Goal: Check status: Check status

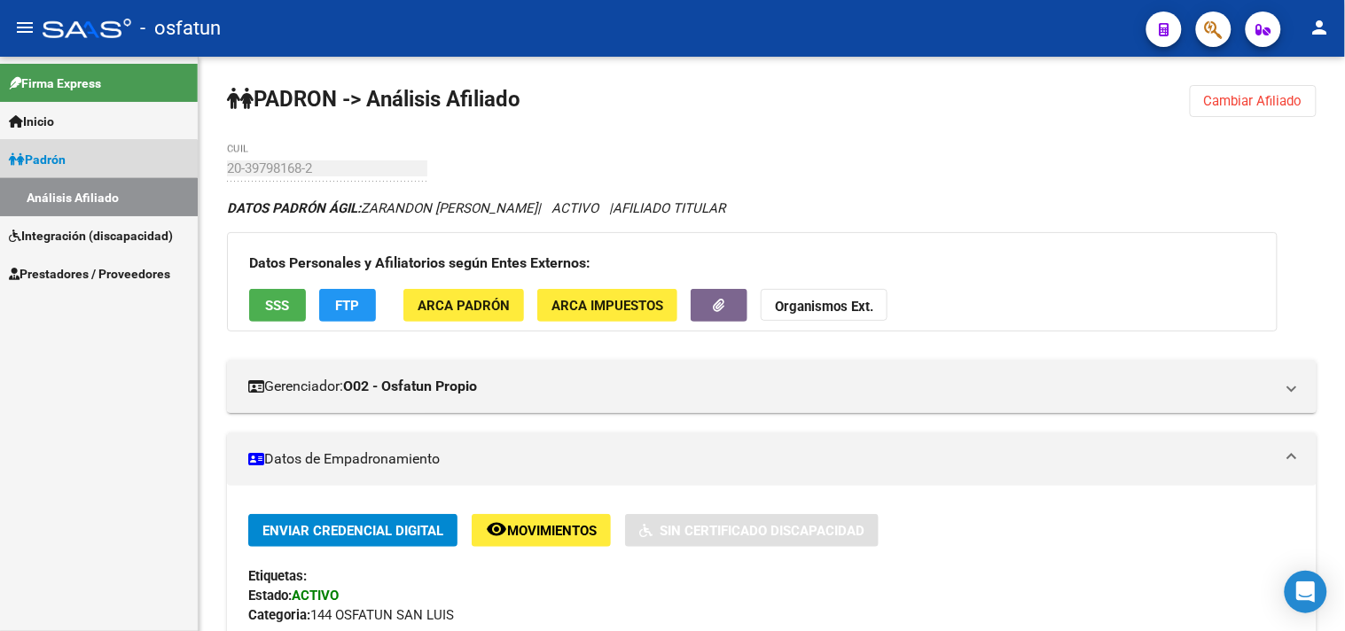
click at [94, 207] on link "Análisis Afiliado" at bounding box center [99, 197] width 198 height 38
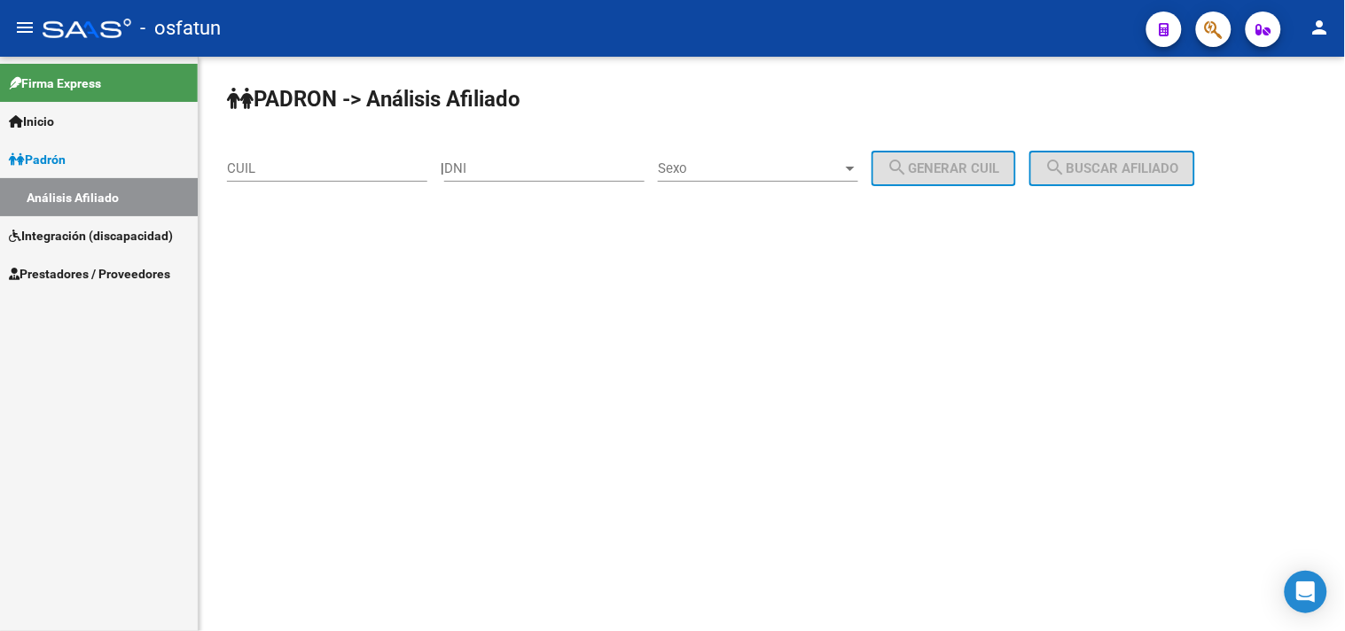
click at [484, 169] on input "DNI" at bounding box center [544, 169] width 200 height 16
click at [537, 176] on input "DNI" at bounding box center [544, 169] width 200 height 16
paste input "14799597"
type input "14799597"
click at [738, 177] on div "Sexo Sexo" at bounding box center [758, 163] width 200 height 38
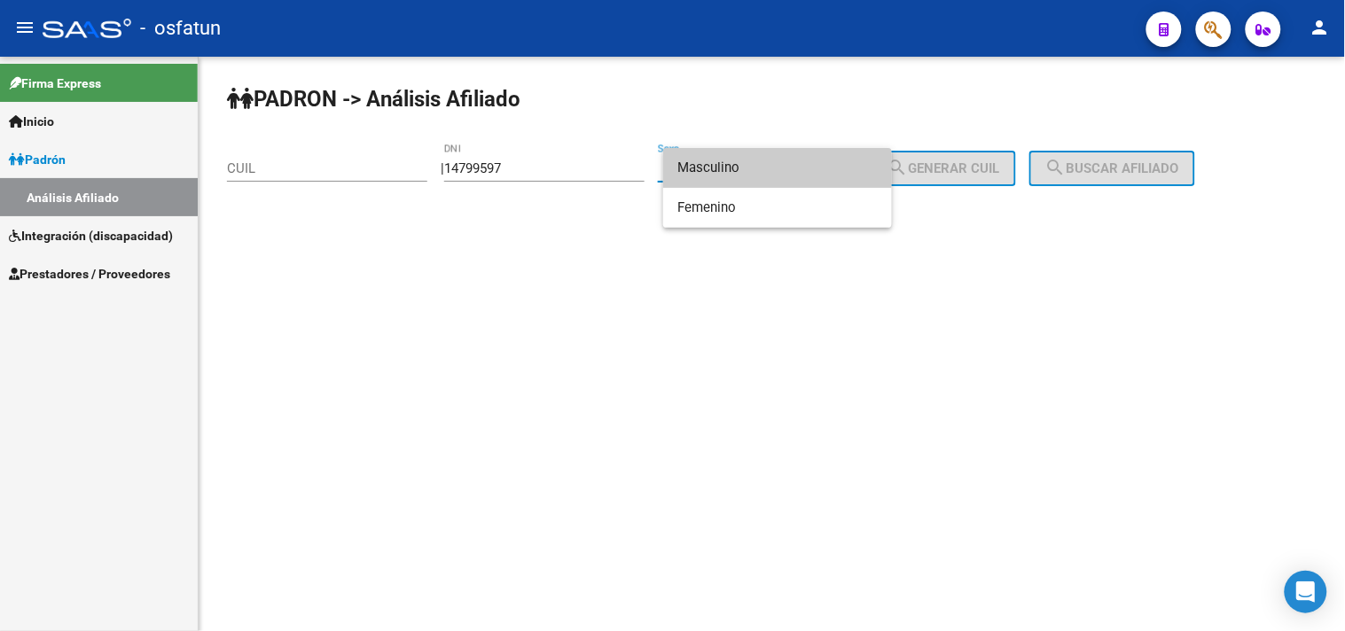
click at [720, 135] on div at bounding box center [672, 315] width 1345 height 631
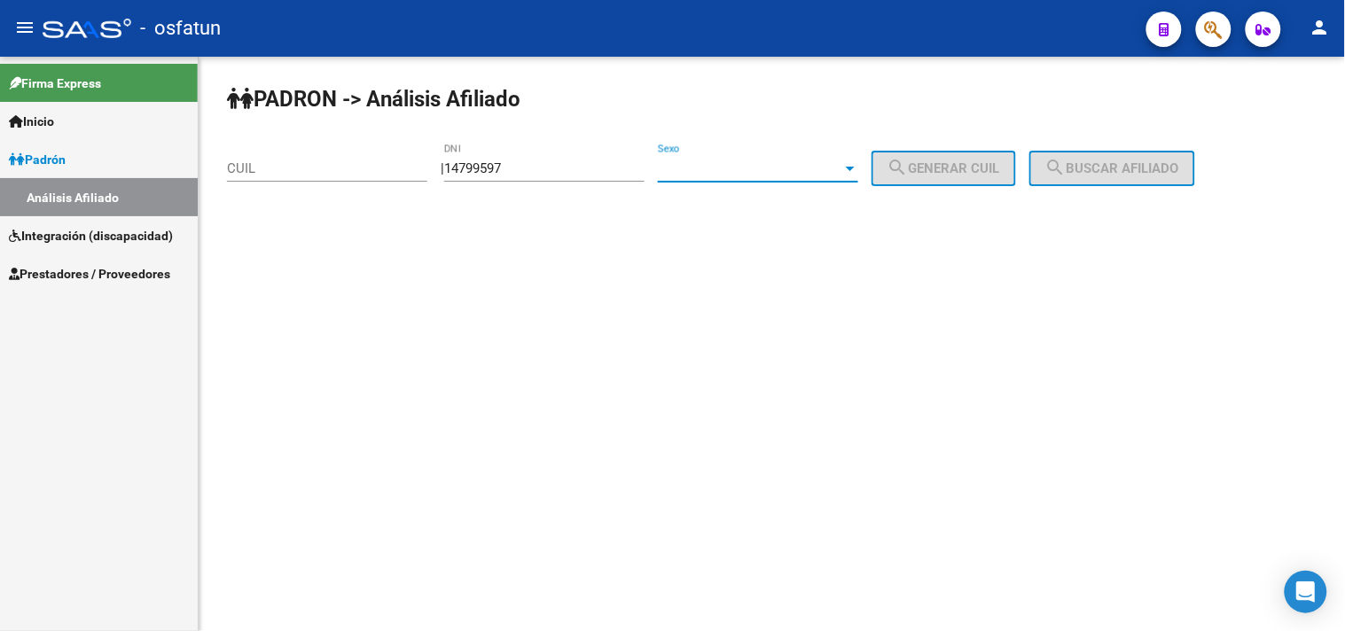
click at [737, 162] on span "Sexo" at bounding box center [750, 169] width 184 height 16
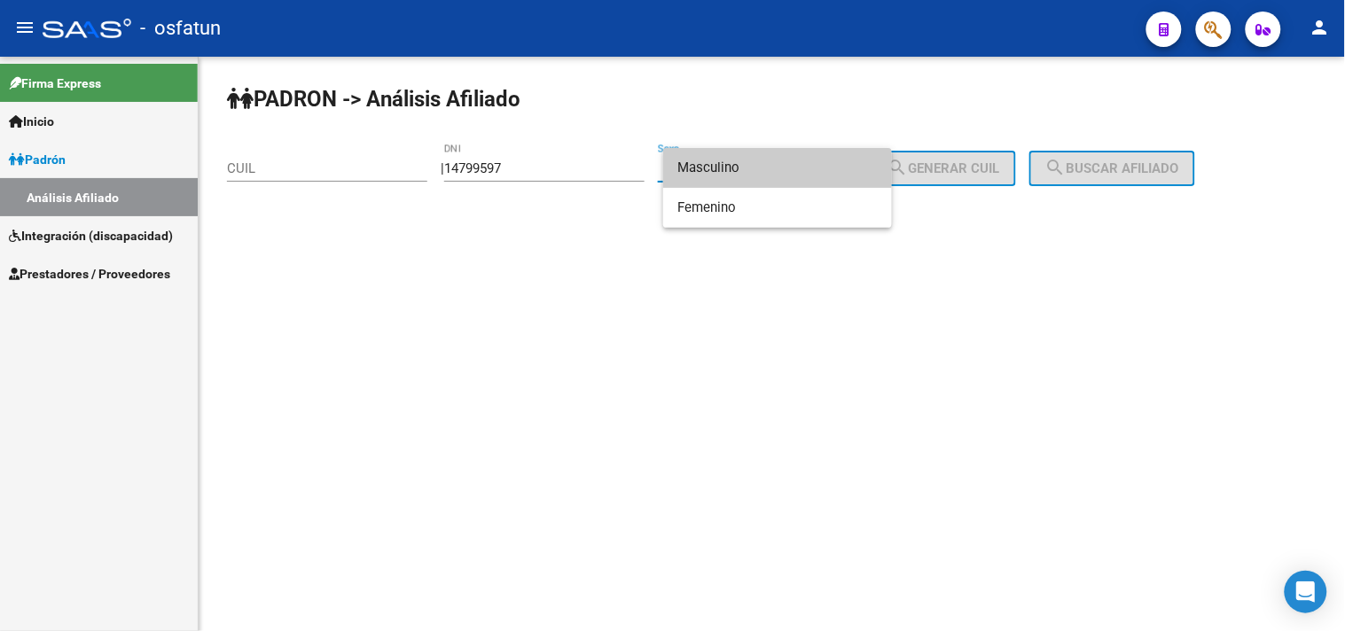
click at [738, 164] on span "Masculino" at bounding box center [778, 168] width 200 height 40
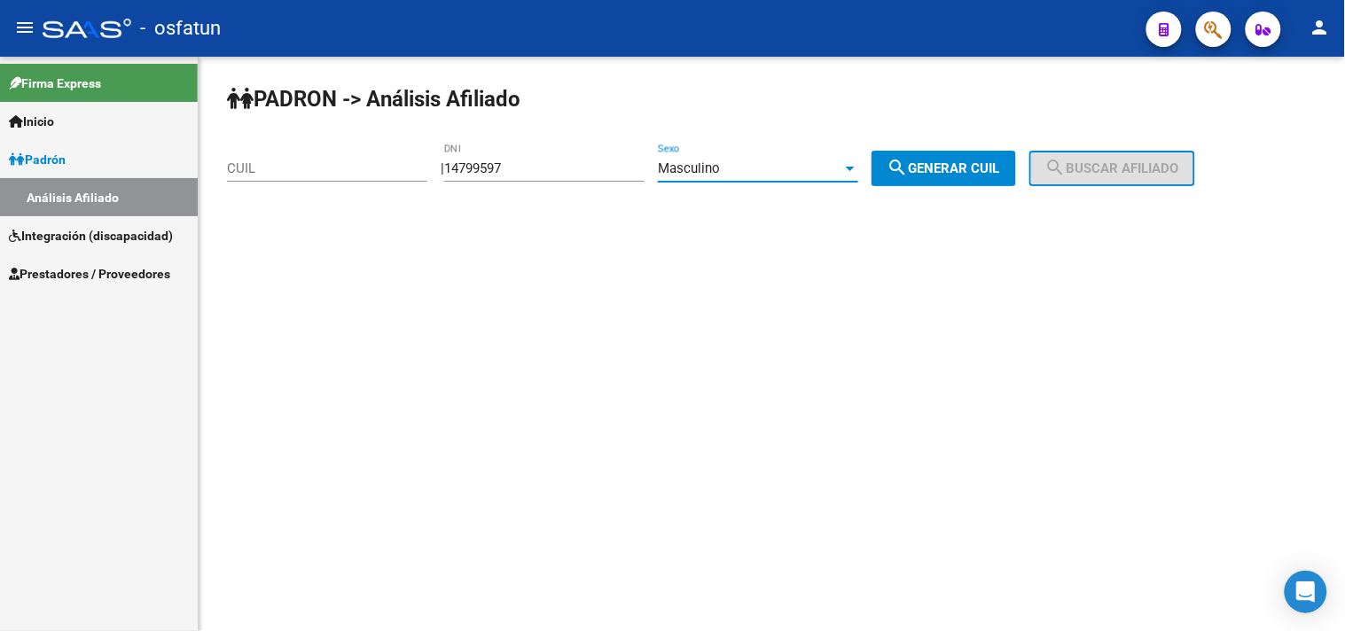
click at [1016, 173] on button "search Generar CUIL" at bounding box center [944, 168] width 145 height 35
type input "20-14799597-1"
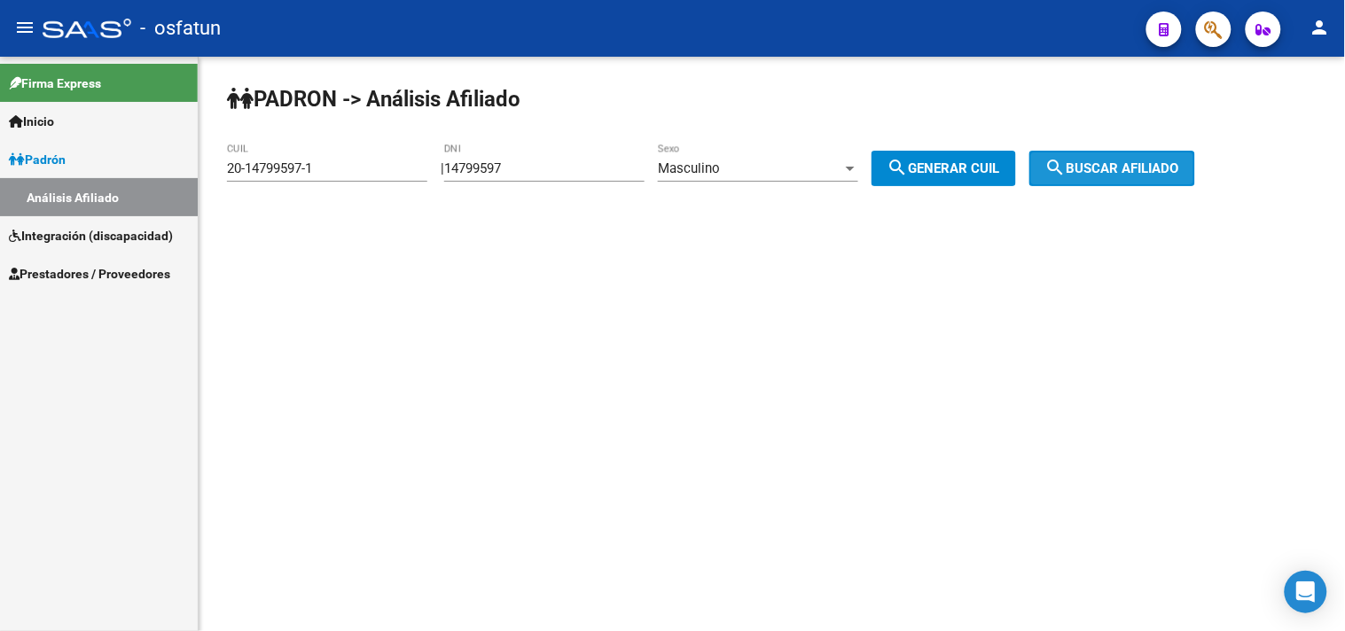
click at [1067, 176] on mat-icon "search" at bounding box center [1056, 167] width 21 height 21
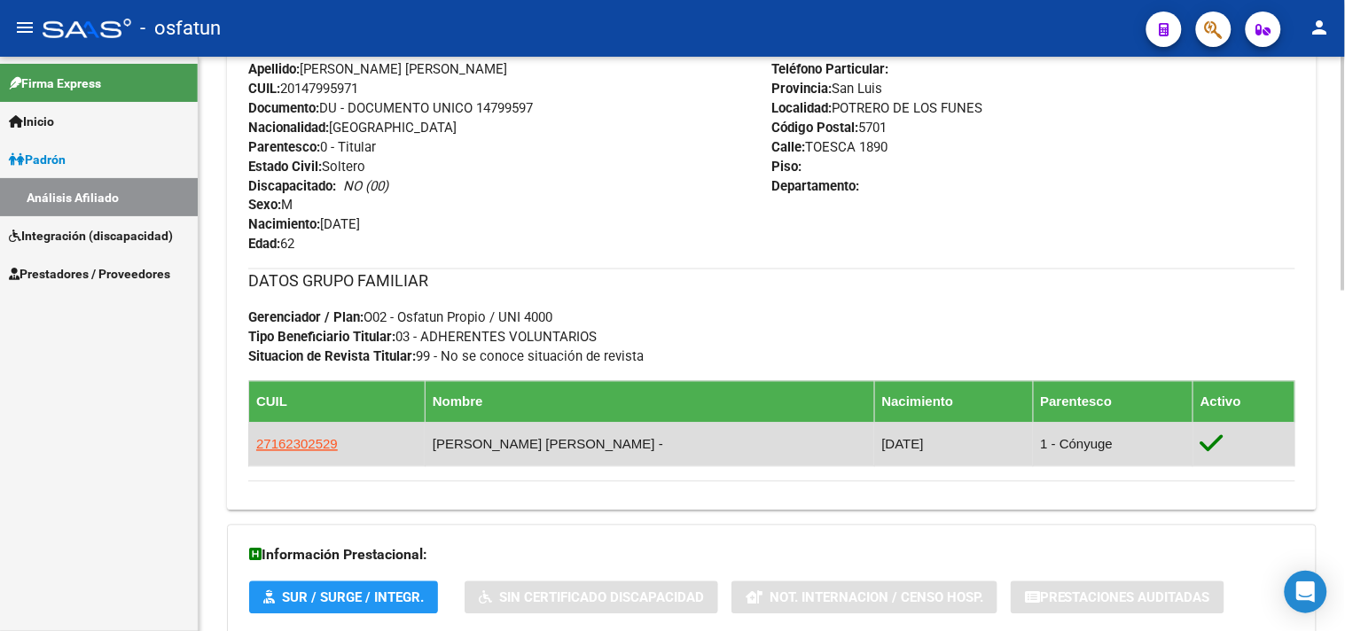
scroll to position [837, 0]
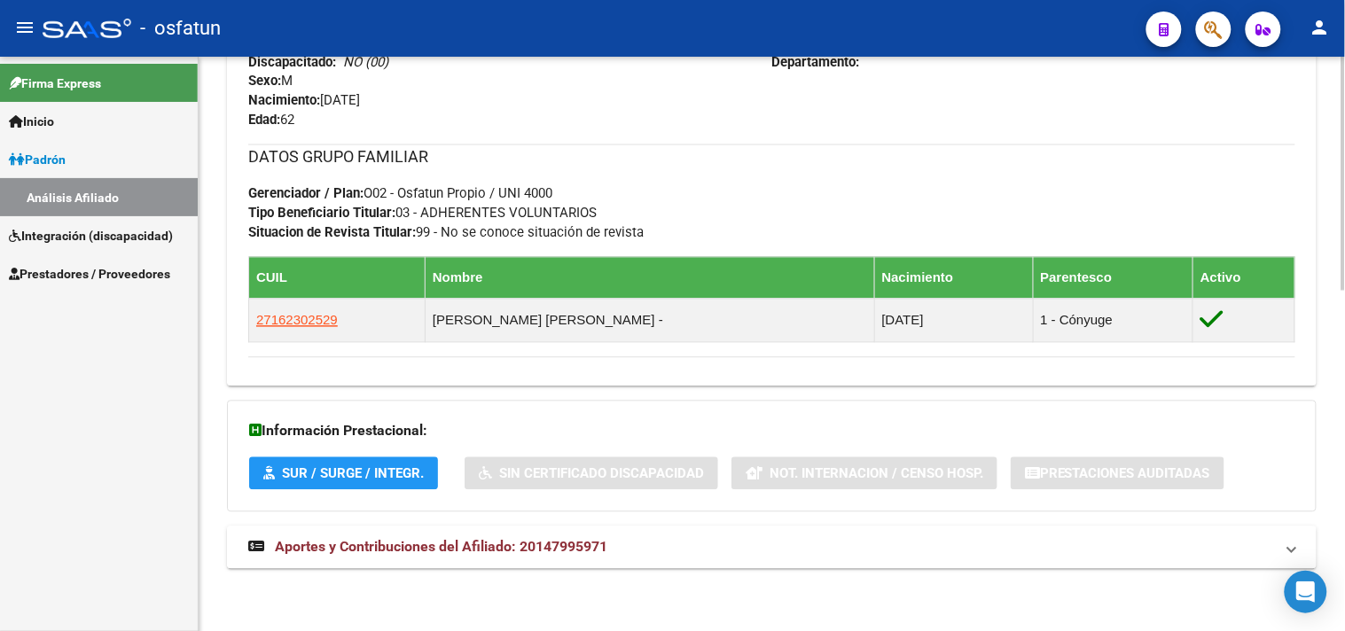
click at [399, 554] on span "Aportes y Contribuciones del Afiliado: 20147995971" at bounding box center [441, 547] width 333 height 17
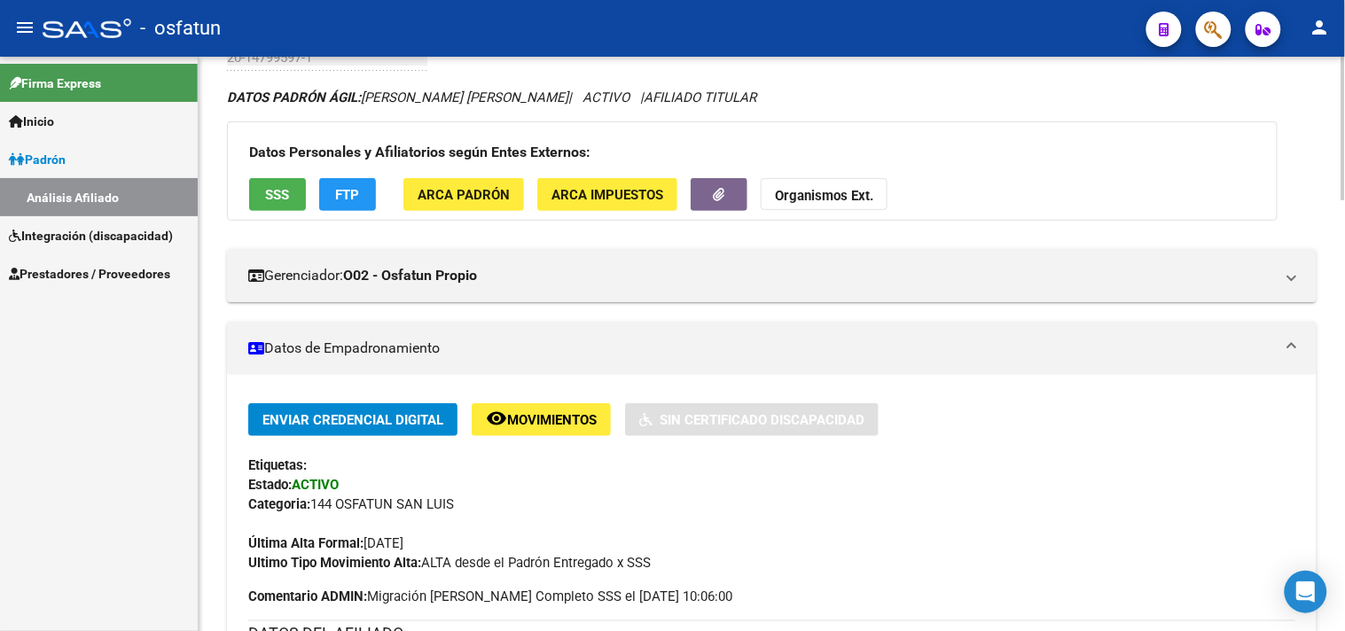
scroll to position [0, 0]
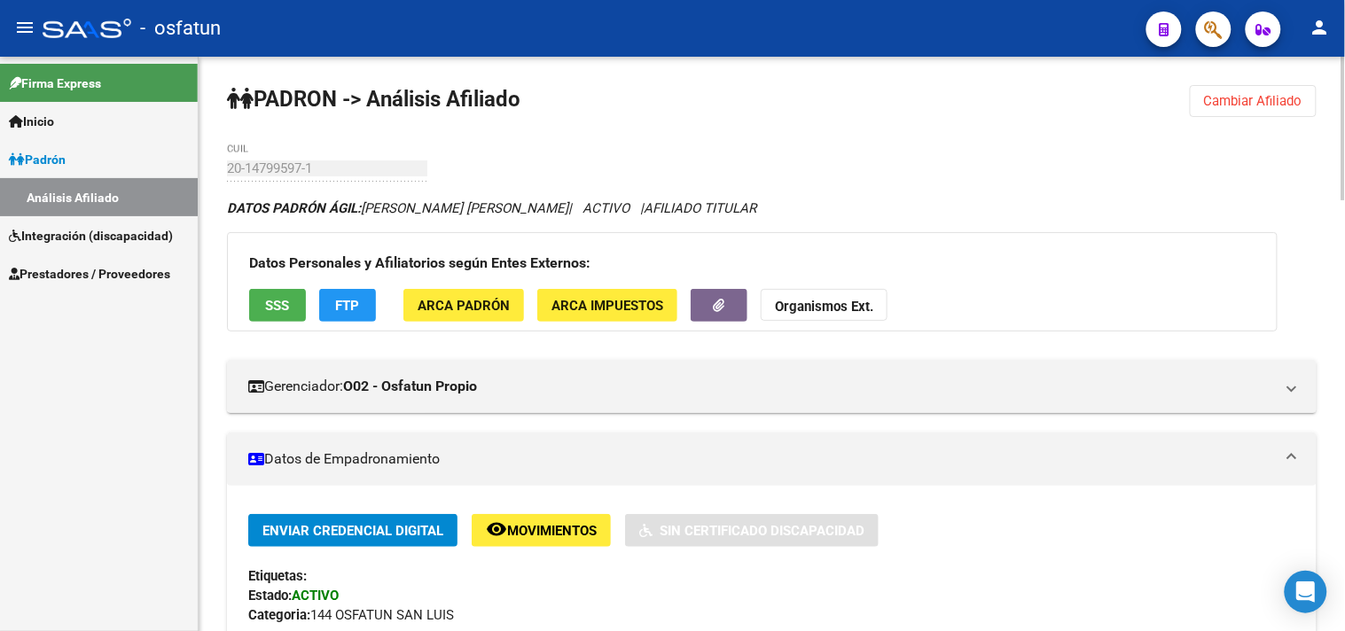
click at [1277, 106] on span "Cambiar Afiliado" at bounding box center [1253, 101] width 98 height 16
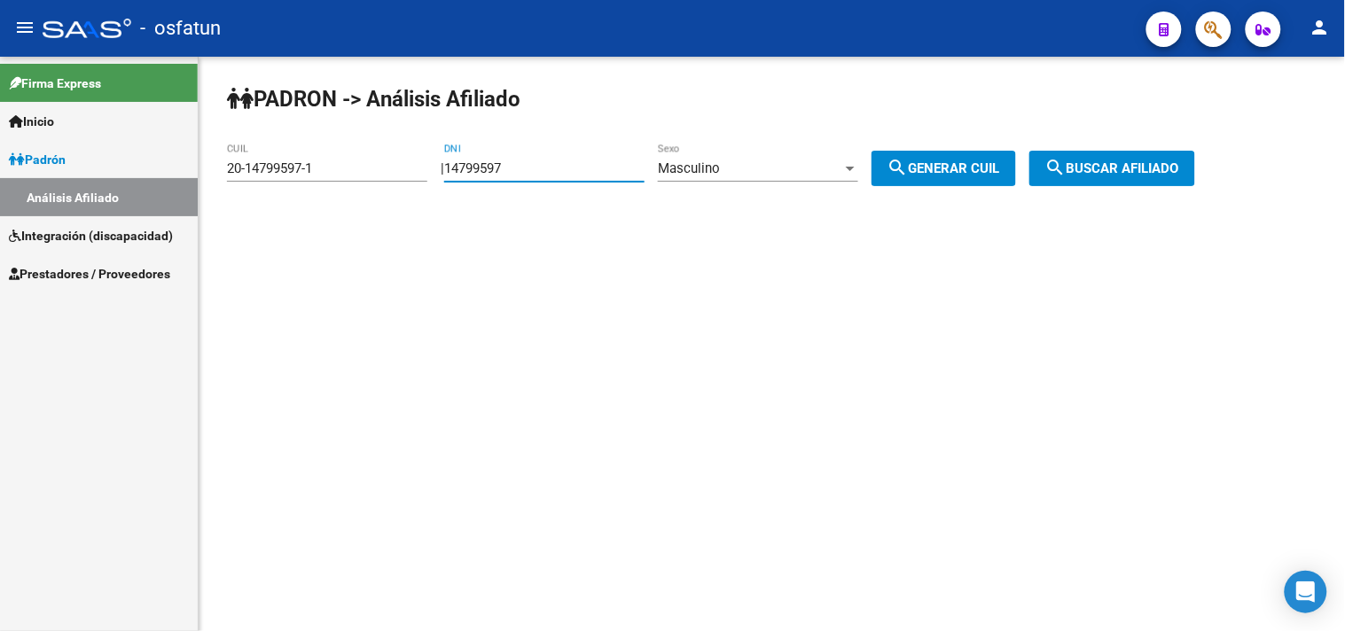
drag, startPoint x: 541, startPoint y: 165, endPoint x: 271, endPoint y: 211, distance: 274.4
click at [271, 211] on div "[PERSON_NAME] -> Análisis Afiliado 20-14799597-1 CUIL | 14799597 DNI Masculino …" at bounding box center [772, 150] width 1147 height 186
paste input "25964730"
type input "25964730"
click at [928, 170] on span "search Generar CUIL" at bounding box center [944, 169] width 113 height 16
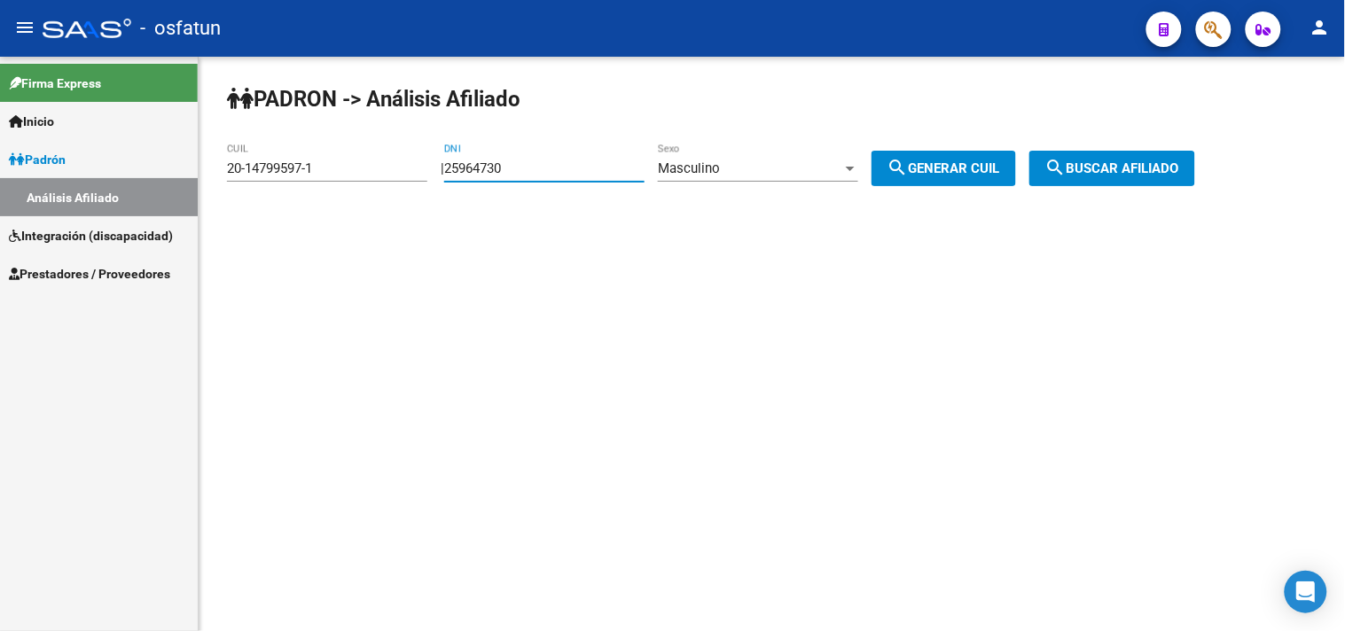
type input "20-25964730-5"
click at [1102, 156] on button "search Buscar afiliado" at bounding box center [1113, 168] width 166 height 35
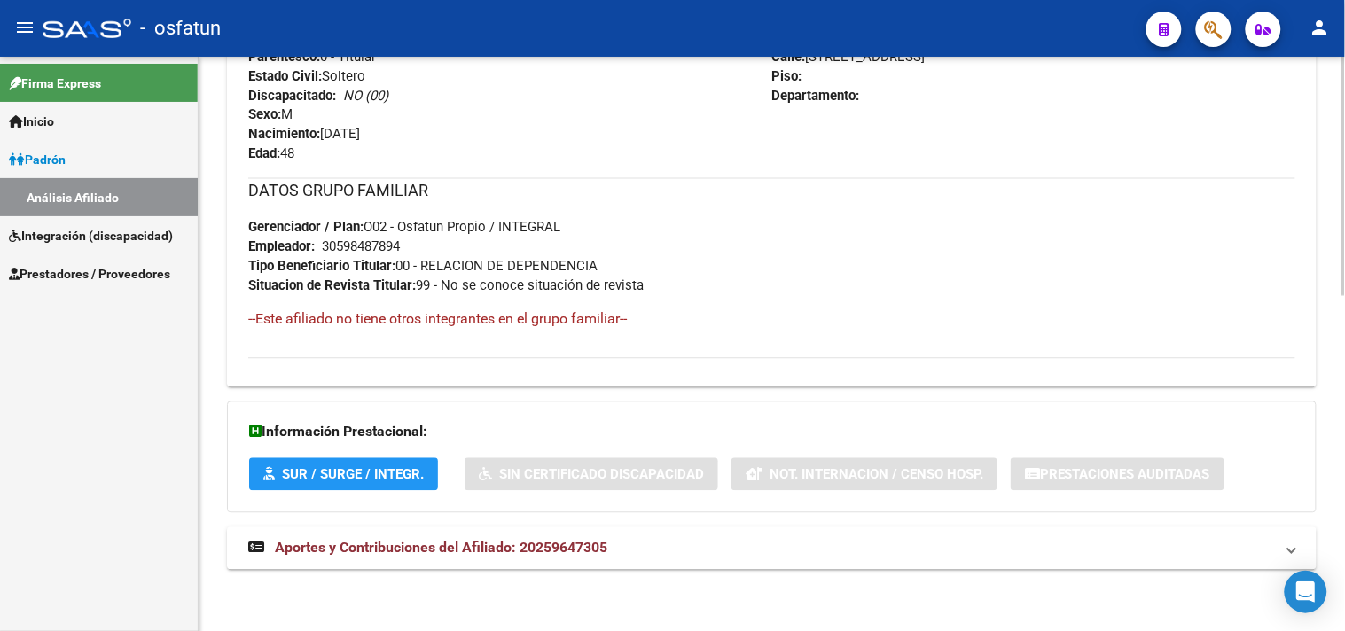
scroll to position [804, 0]
click at [520, 547] on span "Aportes y Contribuciones del Afiliado: 20259647305" at bounding box center [441, 547] width 333 height 17
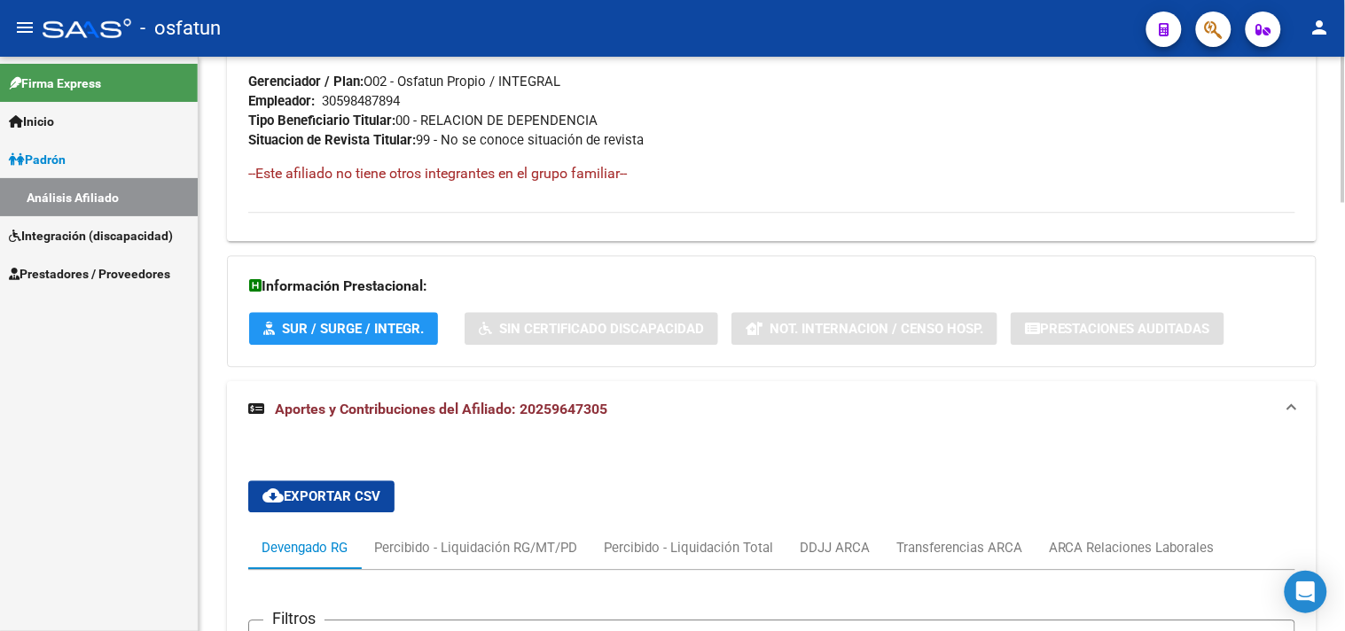
scroll to position [906, 0]
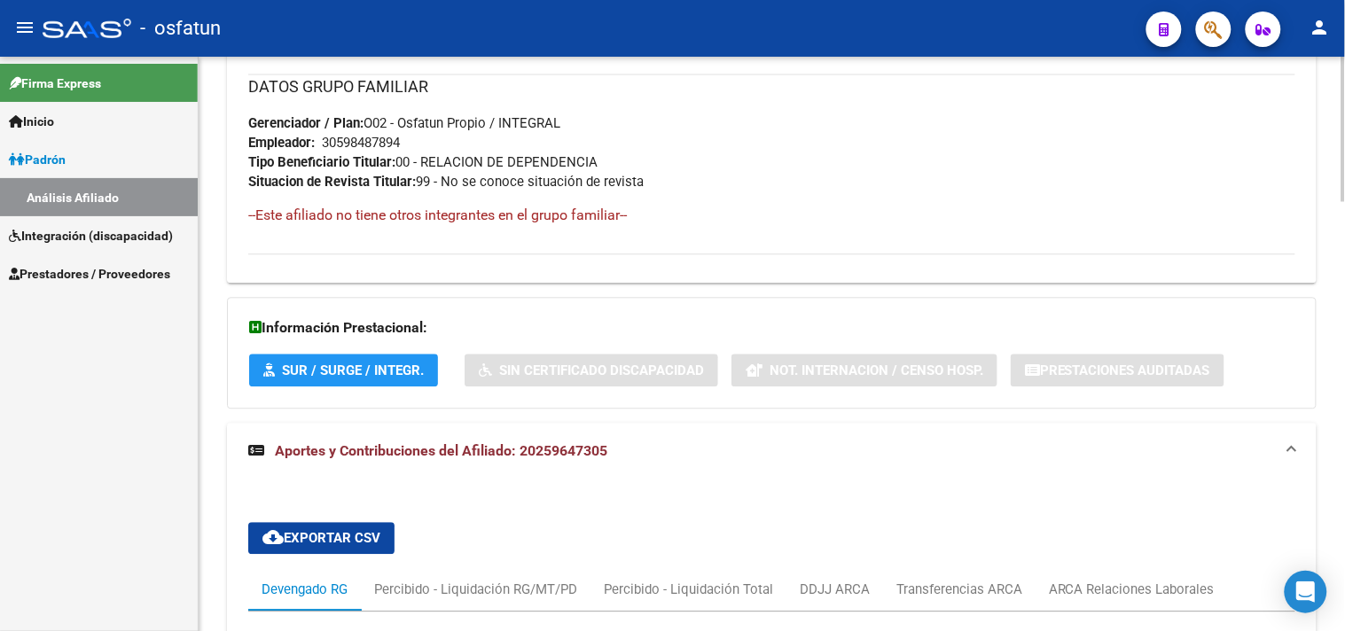
drag, startPoint x: 1162, startPoint y: 202, endPoint x: 759, endPoint y: 287, distance: 411.6
click at [1162, 202] on div "DATOS GRUPO FAMILIAR Gerenciador / Plan: O02 - Osfatun Propio / INTEGRAL Emplea…" at bounding box center [771, 157] width 1047 height 166
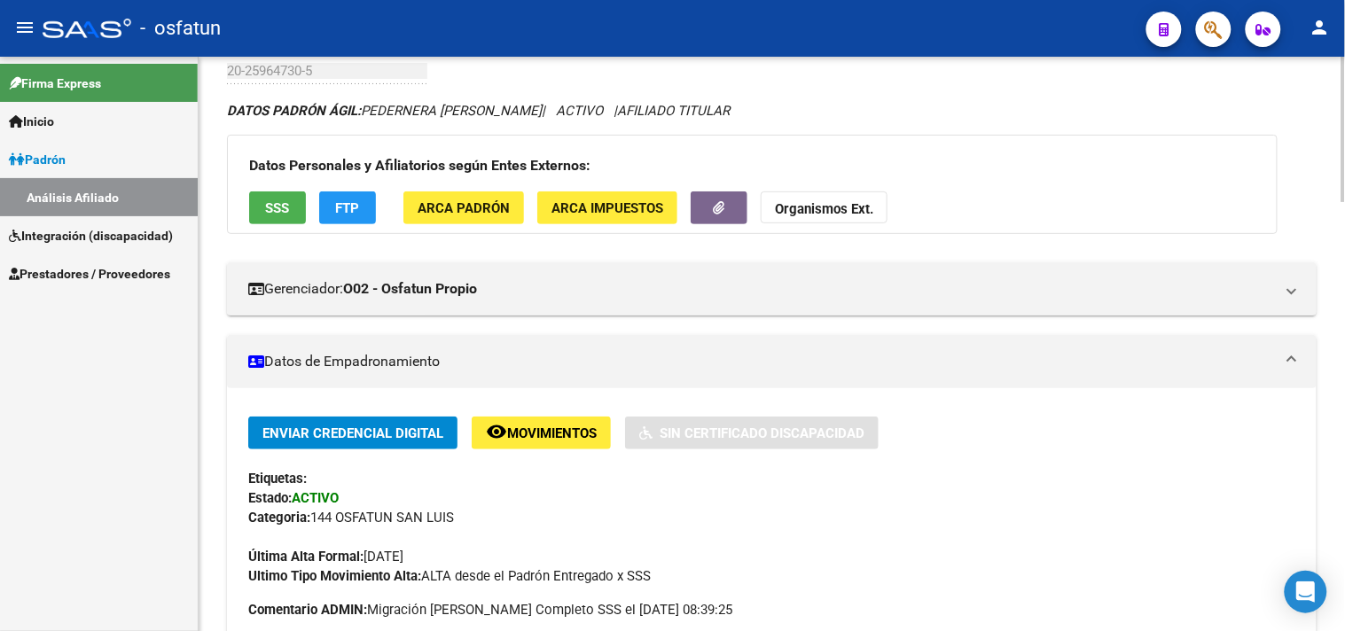
scroll to position [0, 0]
